Goal: Register for event/course

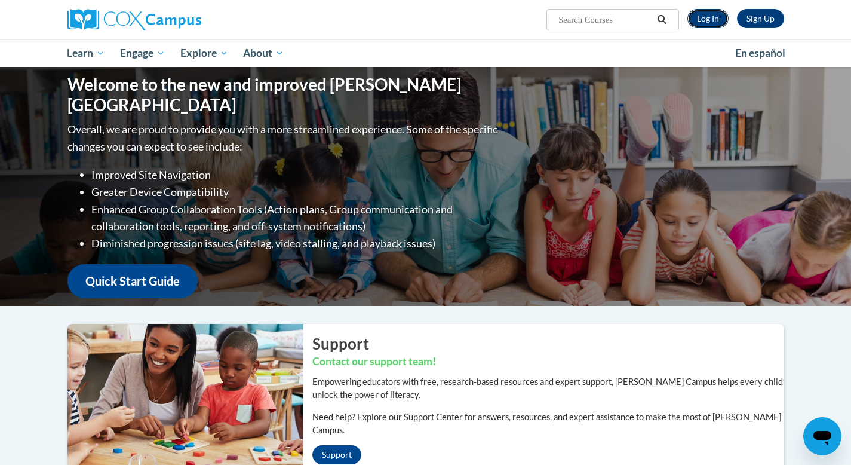
click at [702, 20] on link "Log In" at bounding box center [707, 18] width 41 height 19
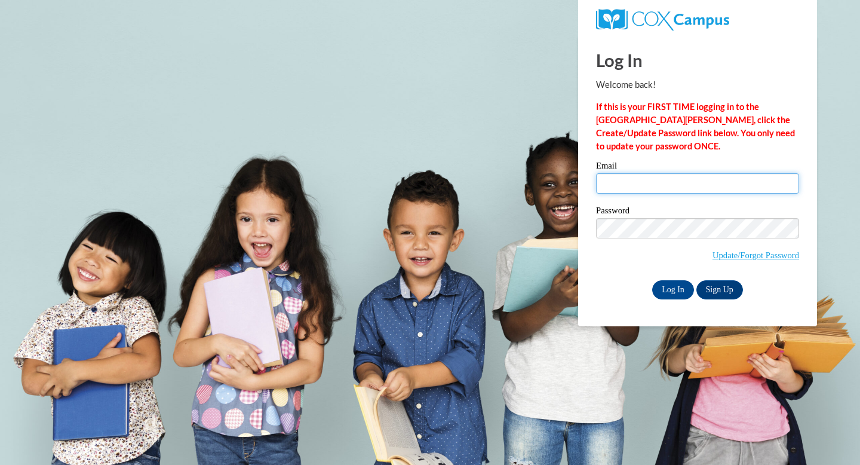
click at [674, 174] on input "Email" at bounding box center [697, 183] width 203 height 20
type input "btan@sasd.net"
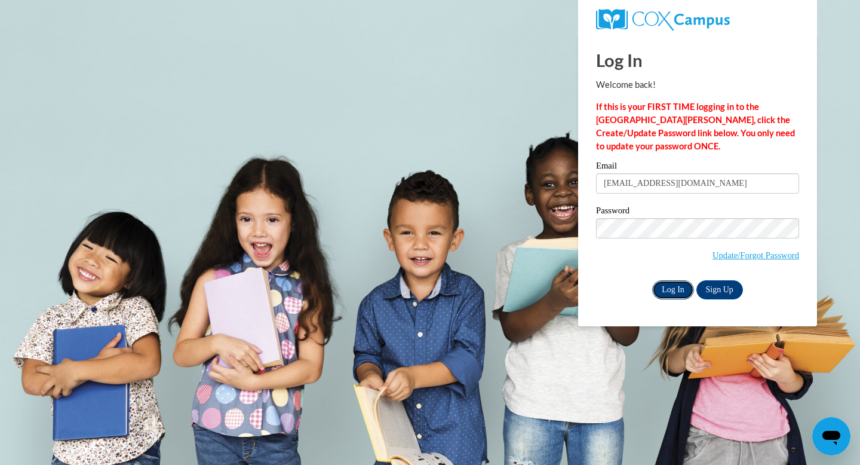
click at [671, 290] on input "Log In" at bounding box center [673, 289] width 42 height 19
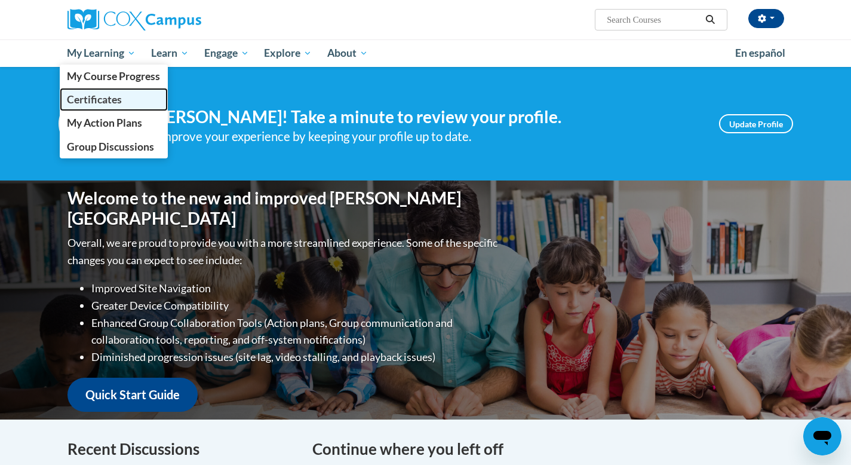
click at [98, 94] on span "Certificates" at bounding box center [94, 99] width 55 height 13
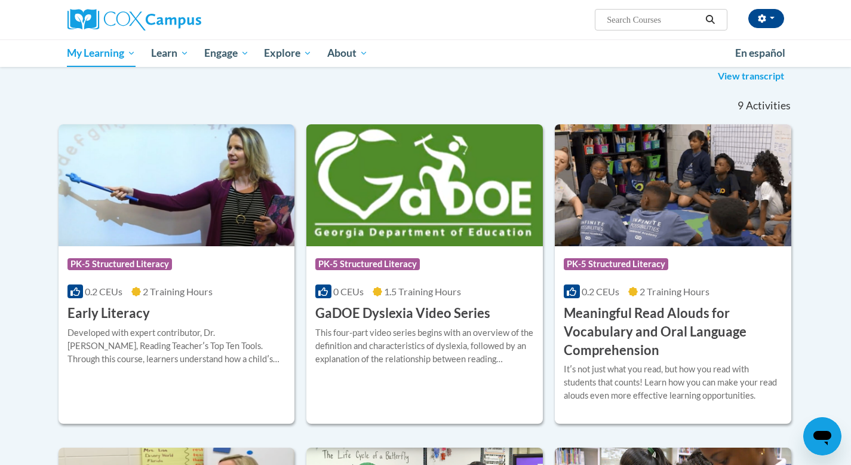
scroll to position [15, 0]
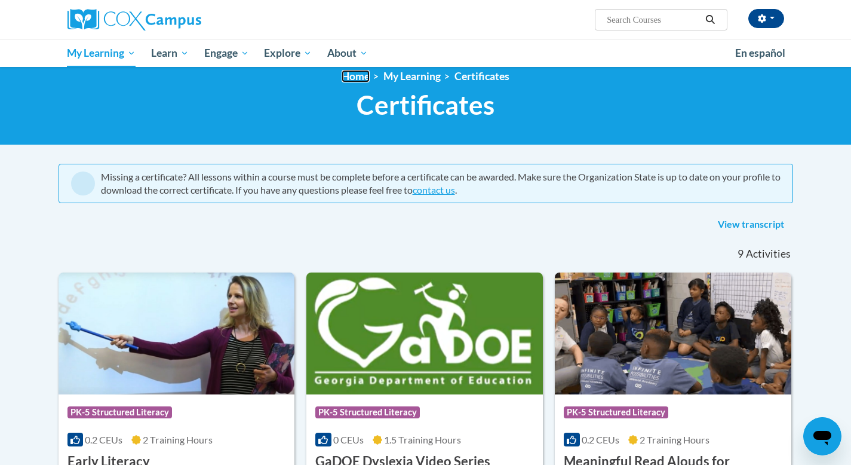
click at [352, 73] on link "Home" at bounding box center [356, 76] width 28 height 13
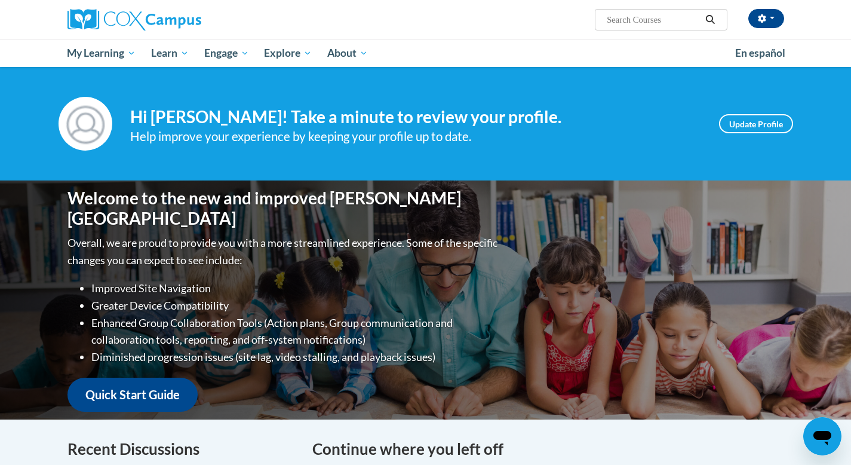
click at [655, 14] on input "Search..." at bounding box center [654, 20] width 96 height 14
type input "data driven instructino"
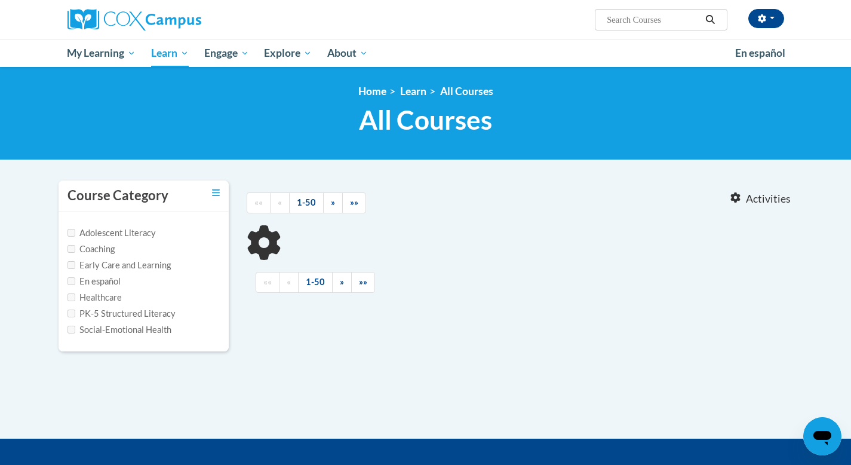
type input "data driven instructino"
click at [70, 314] on input "PK-5 Structured Literacy" at bounding box center [71, 313] width 8 height 8
checkbox input "true"
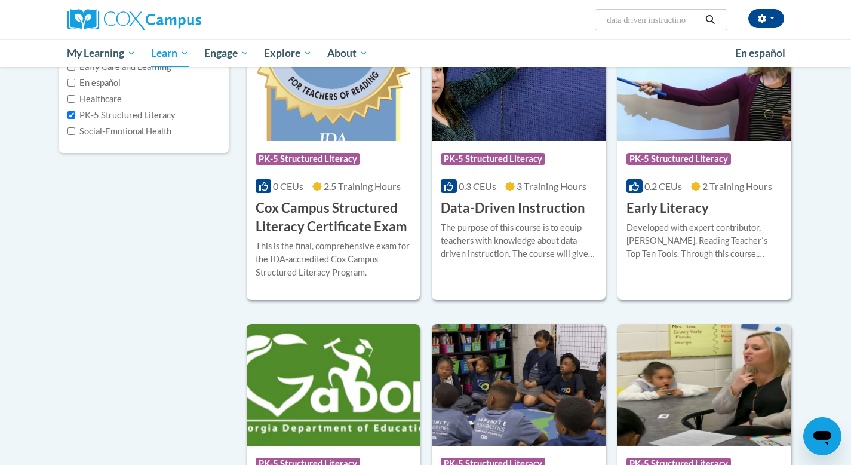
scroll to position [199, 0]
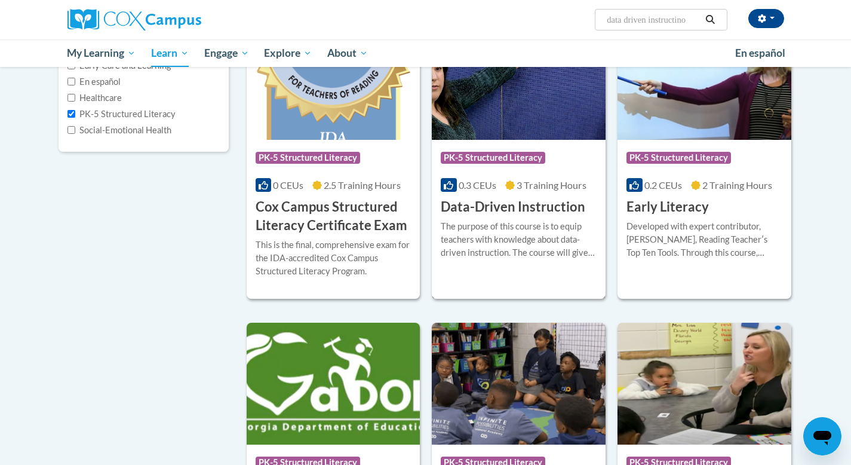
click at [529, 229] on div "The purpose of this course is to equip teachers with knowledge about data-drive…" at bounding box center [519, 239] width 156 height 39
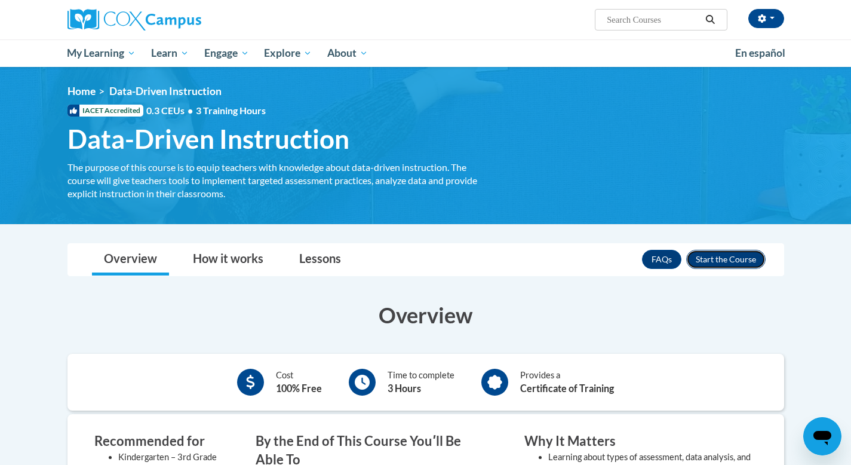
click at [713, 257] on button "Enroll" at bounding box center [725, 259] width 79 height 19
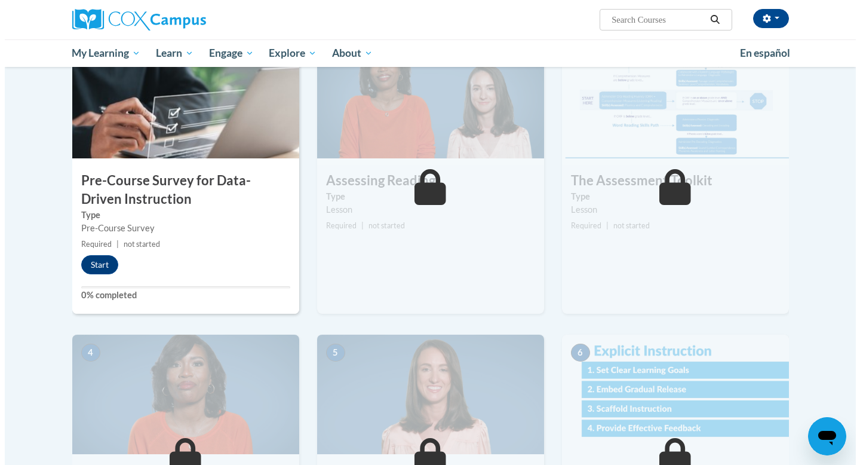
scroll to position [300, 0]
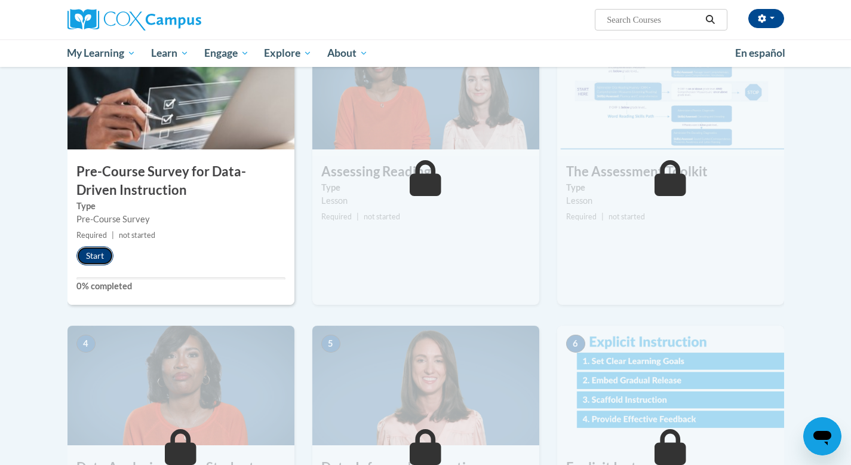
click at [93, 259] on button "Start" at bounding box center [94, 255] width 37 height 19
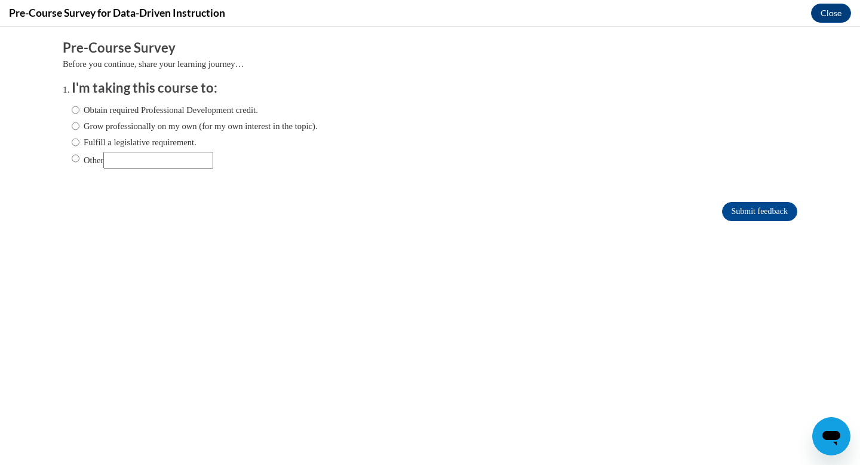
scroll to position [0, 0]
click at [72, 127] on input "Grow professionally on my own (for my own interest in the topic)." at bounding box center [76, 125] width 8 height 13
radio input "true"
click at [72, 113] on input "Obtain required Professional Development credit." at bounding box center [76, 109] width 8 height 13
radio input "true"
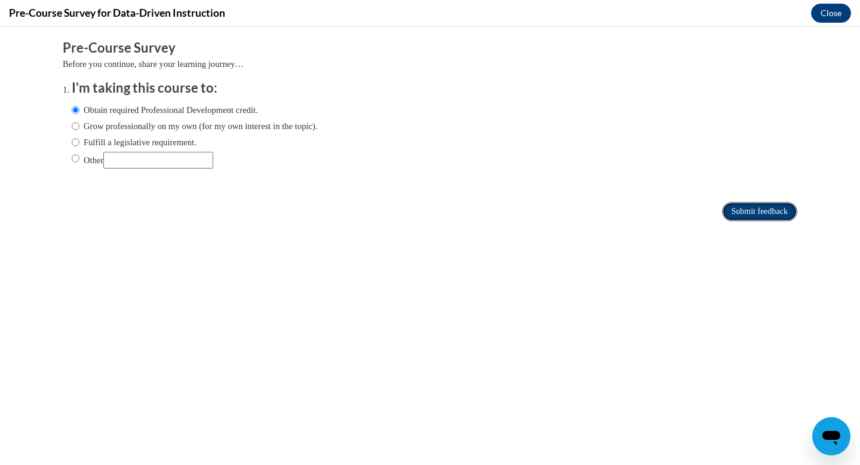
click at [775, 216] on input "Submit feedback" at bounding box center [759, 211] width 75 height 19
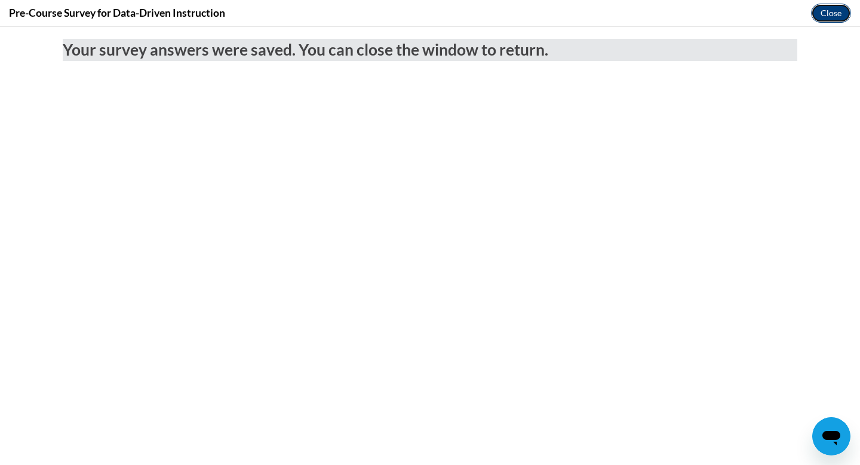
click at [821, 15] on button "Close" at bounding box center [831, 13] width 40 height 19
